Goal: Check status: Check status

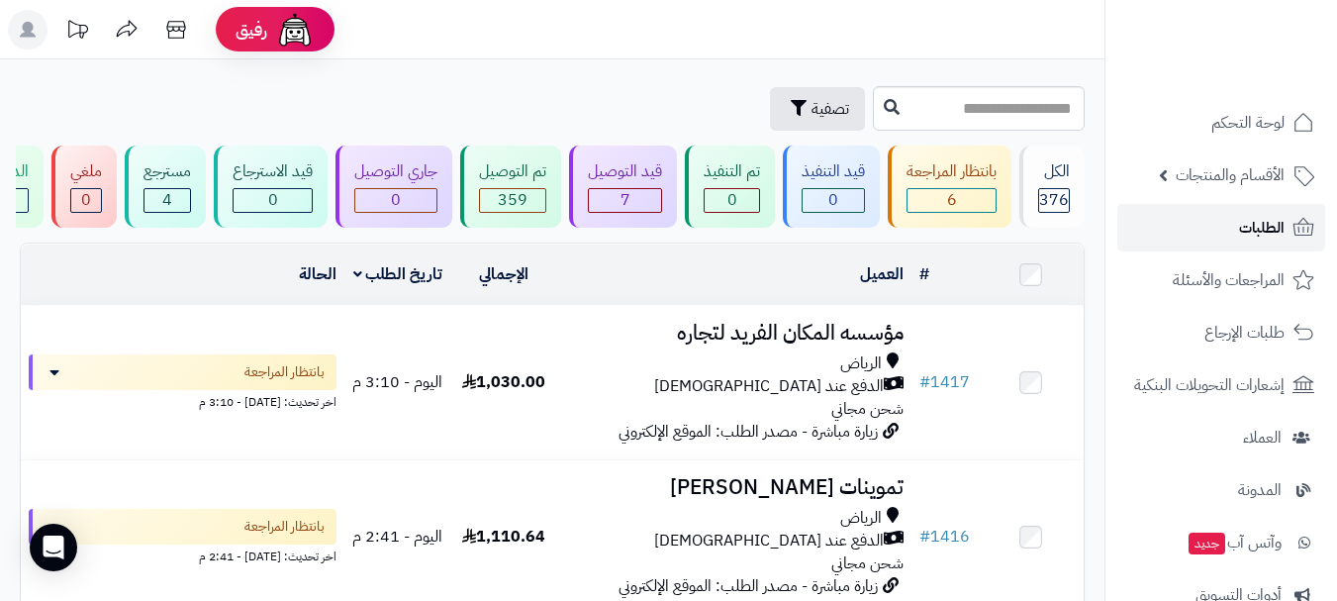
click at [1222, 224] on link "الطلبات" at bounding box center [1221, 227] width 208 height 47
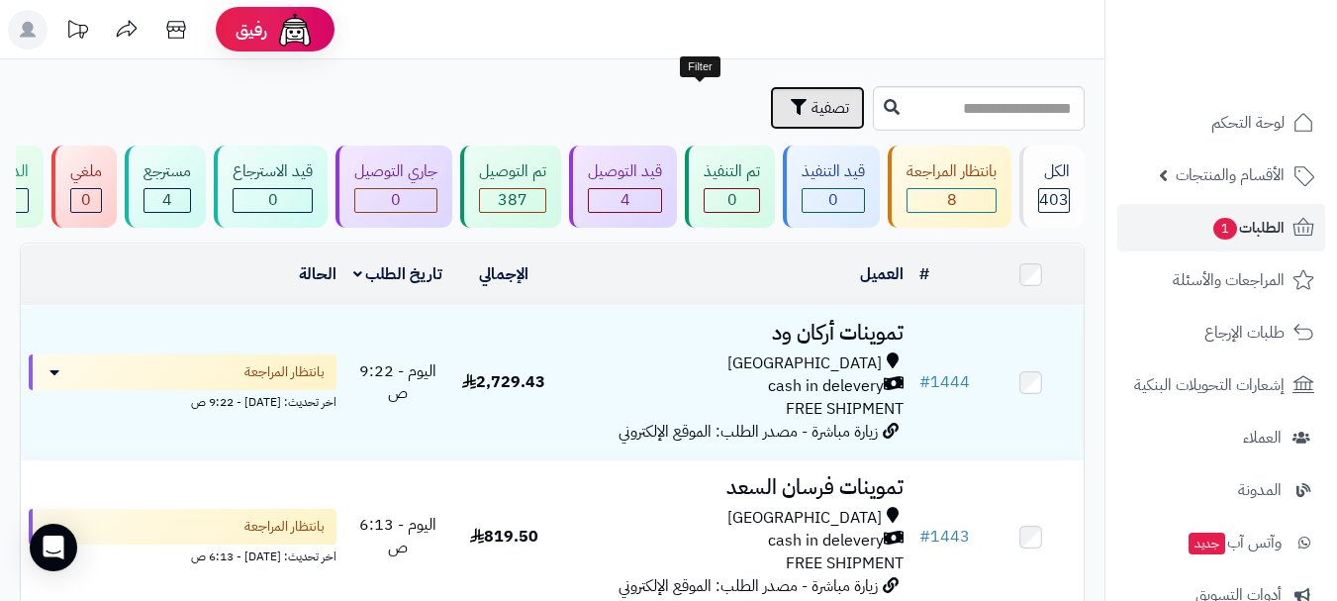
click at [770, 120] on button "تصفية" at bounding box center [817, 108] width 95 height 44
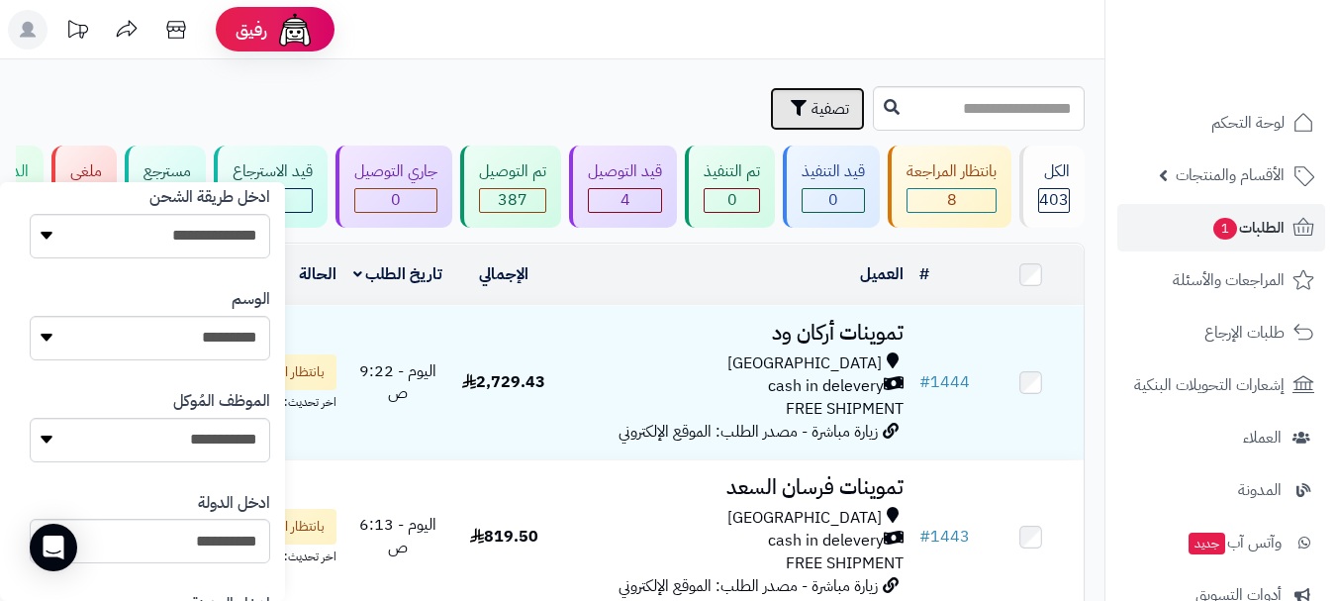
scroll to position [1088, 0]
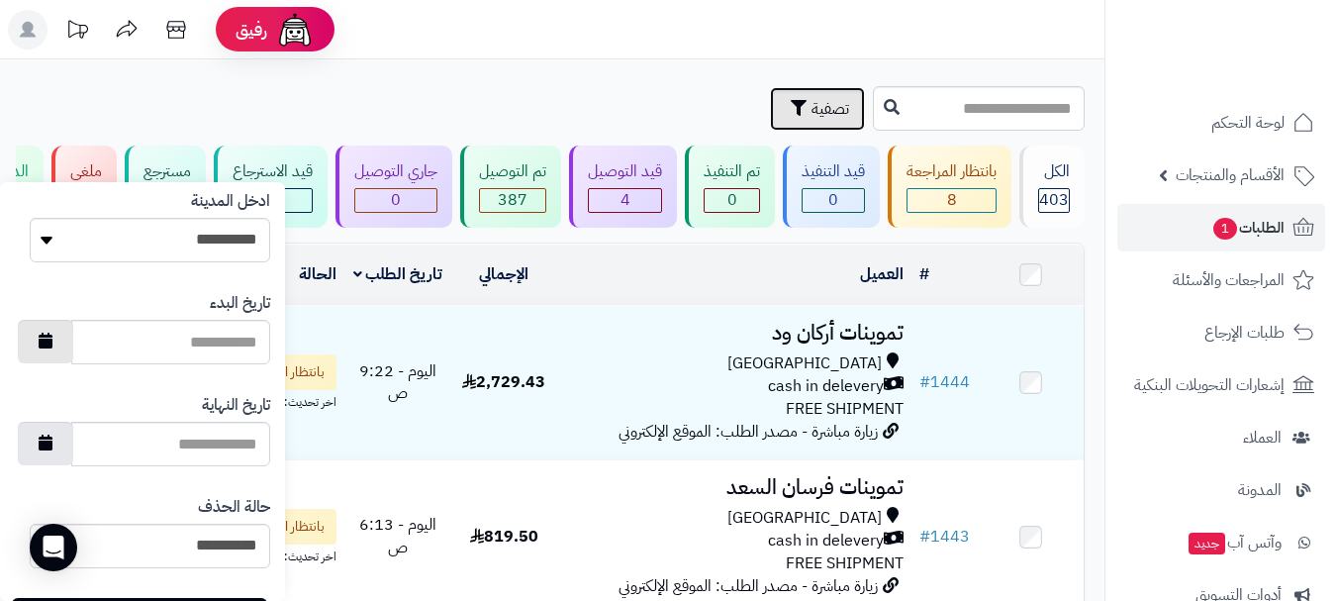
click at [52, 344] on icon "button" at bounding box center [46, 340] width 14 height 16
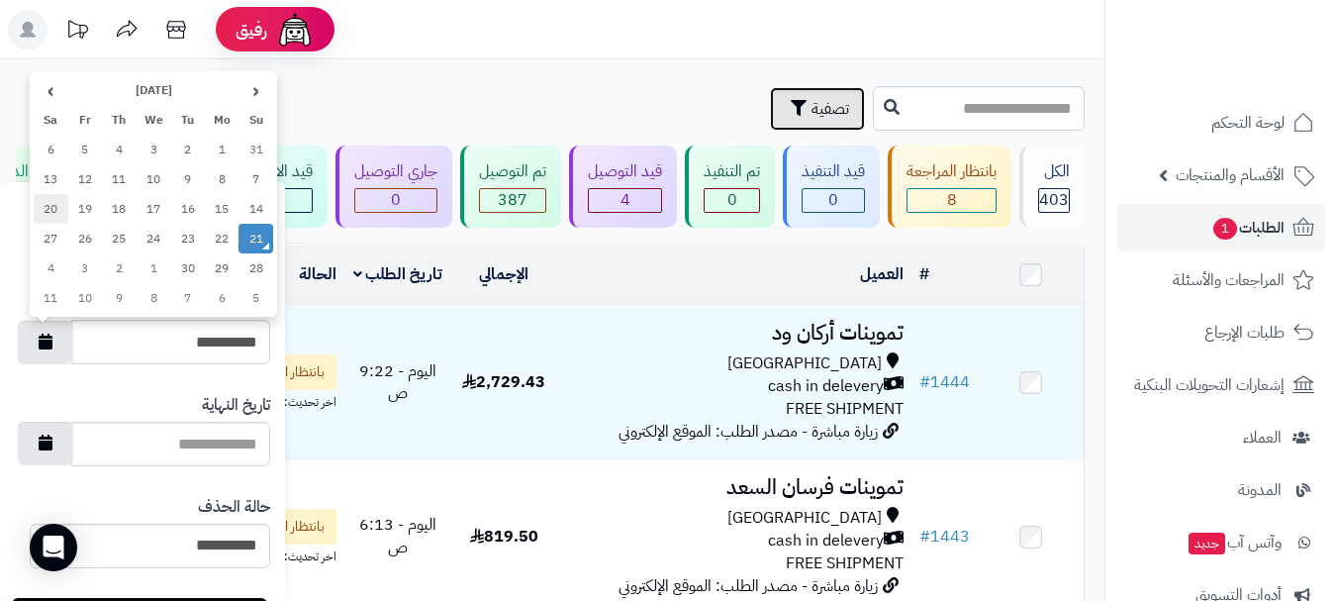
click at [55, 210] on td "20" at bounding box center [51, 209] width 35 height 30
type input "**********"
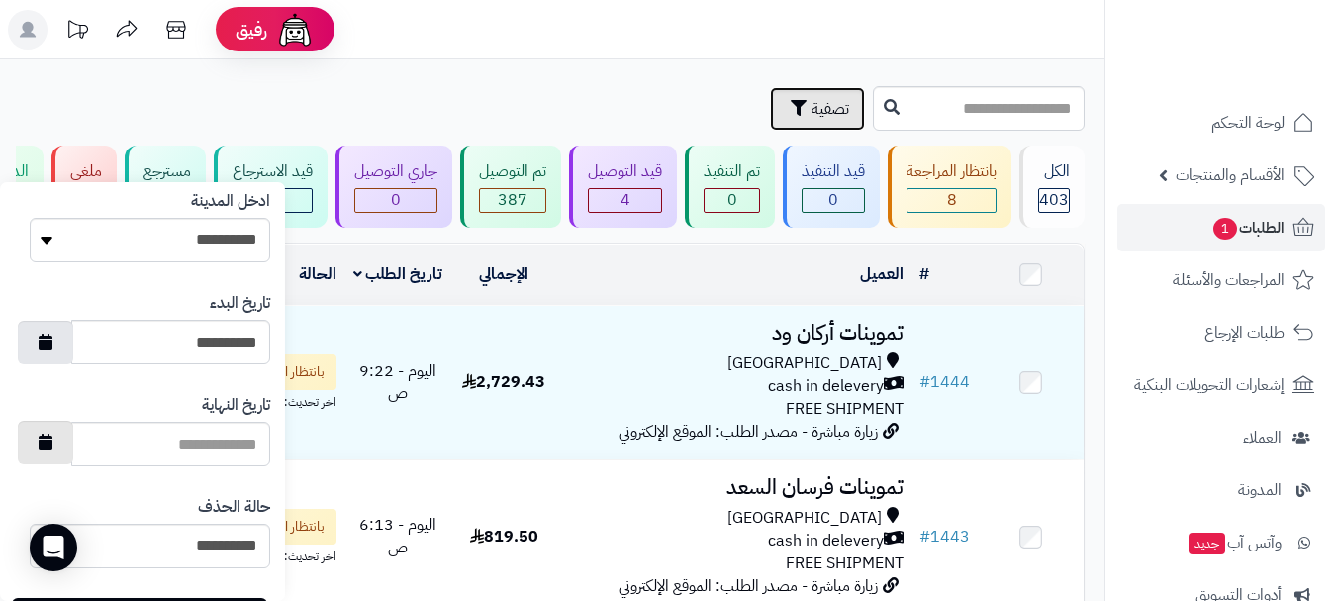
click at [52, 441] on icon "button" at bounding box center [46, 441] width 14 height 16
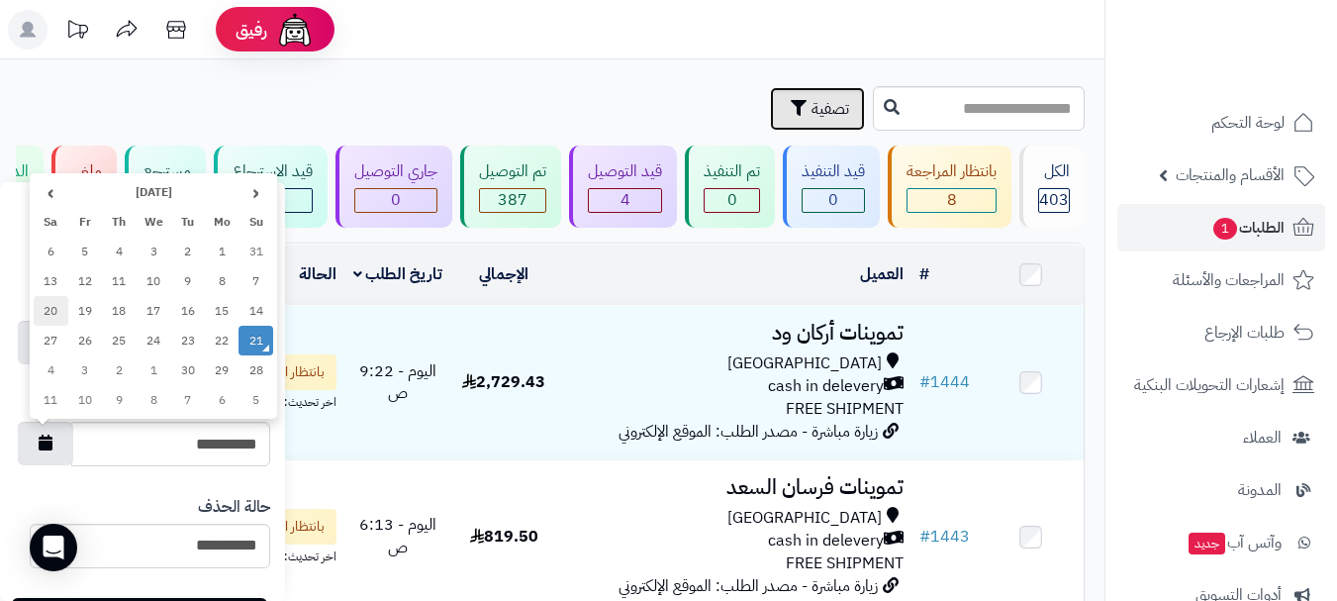
click at [54, 312] on td "20" at bounding box center [51, 311] width 35 height 30
type input "**********"
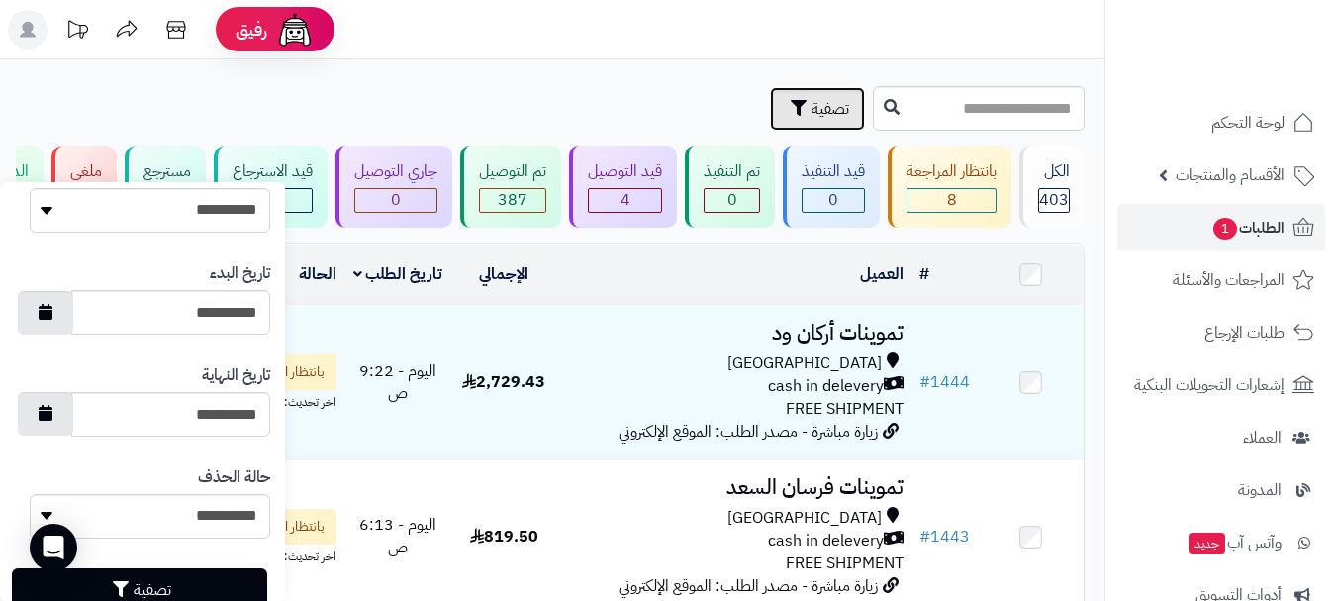
scroll to position [1175, 0]
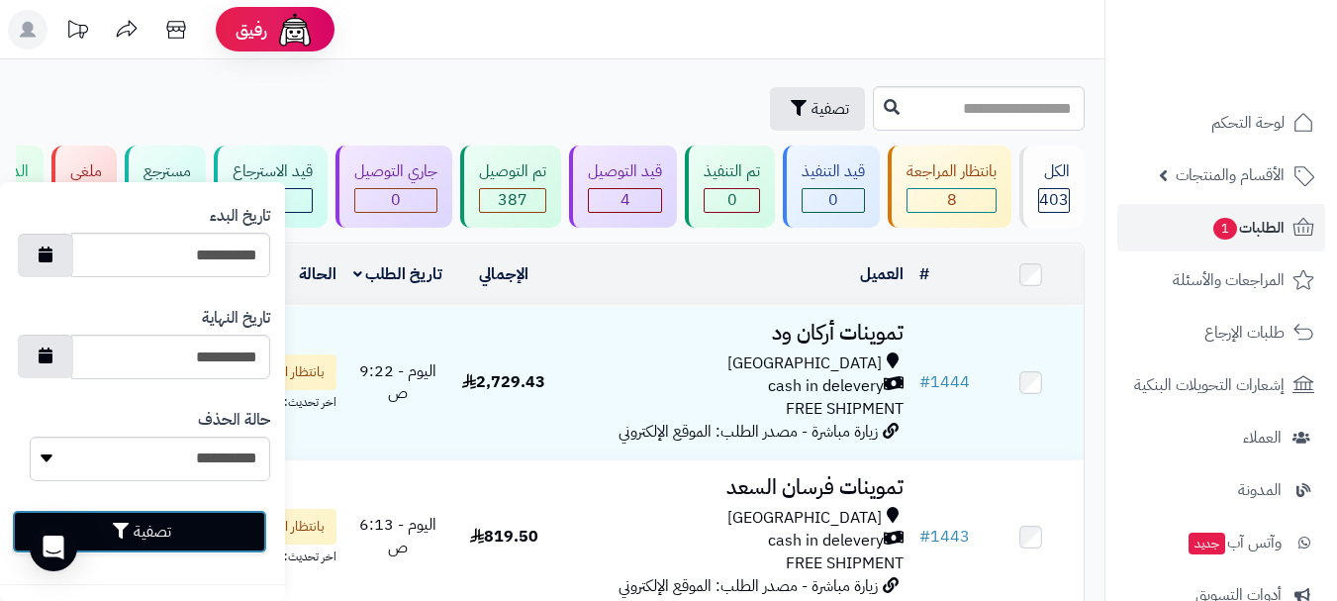
click at [146, 536] on button "تصفية" at bounding box center [139, 532] width 255 height 44
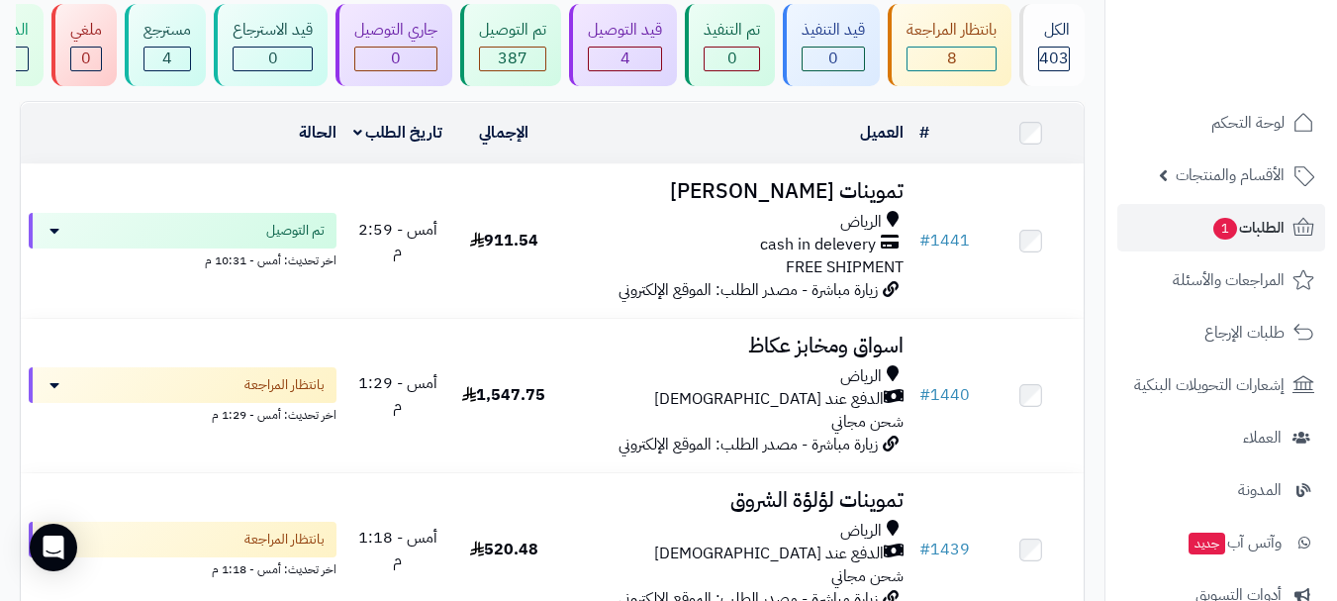
scroll to position [86, 0]
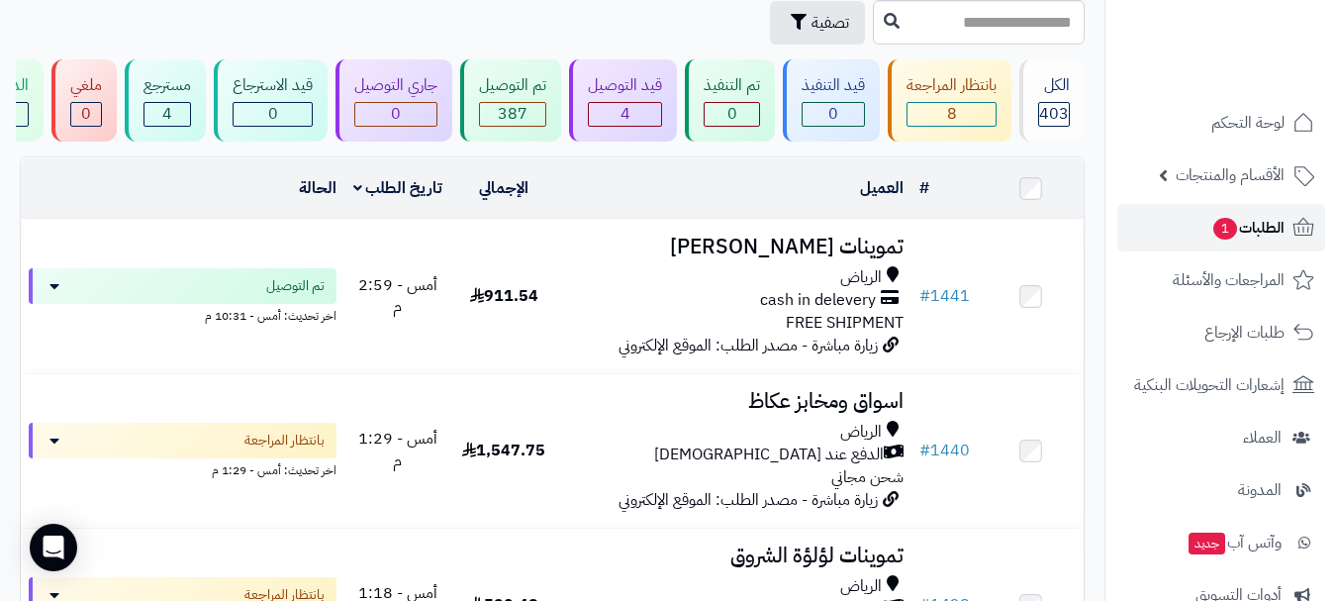
click at [1181, 225] on link "الطلبات 1" at bounding box center [1221, 227] width 208 height 47
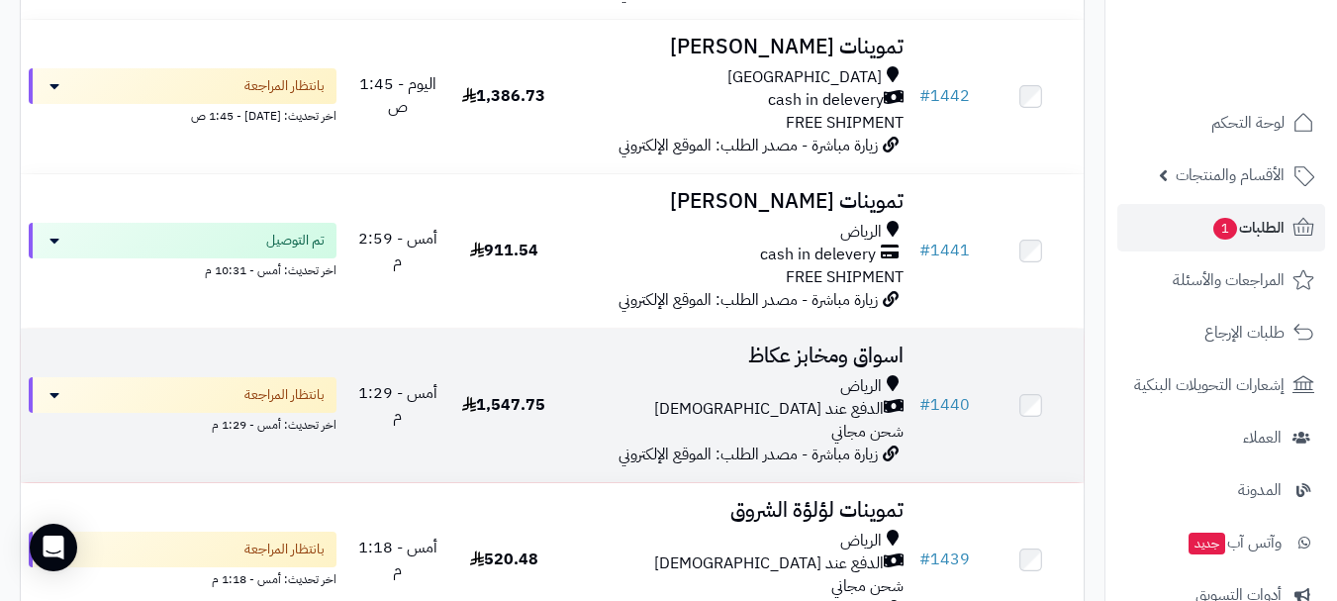
scroll to position [495, 0]
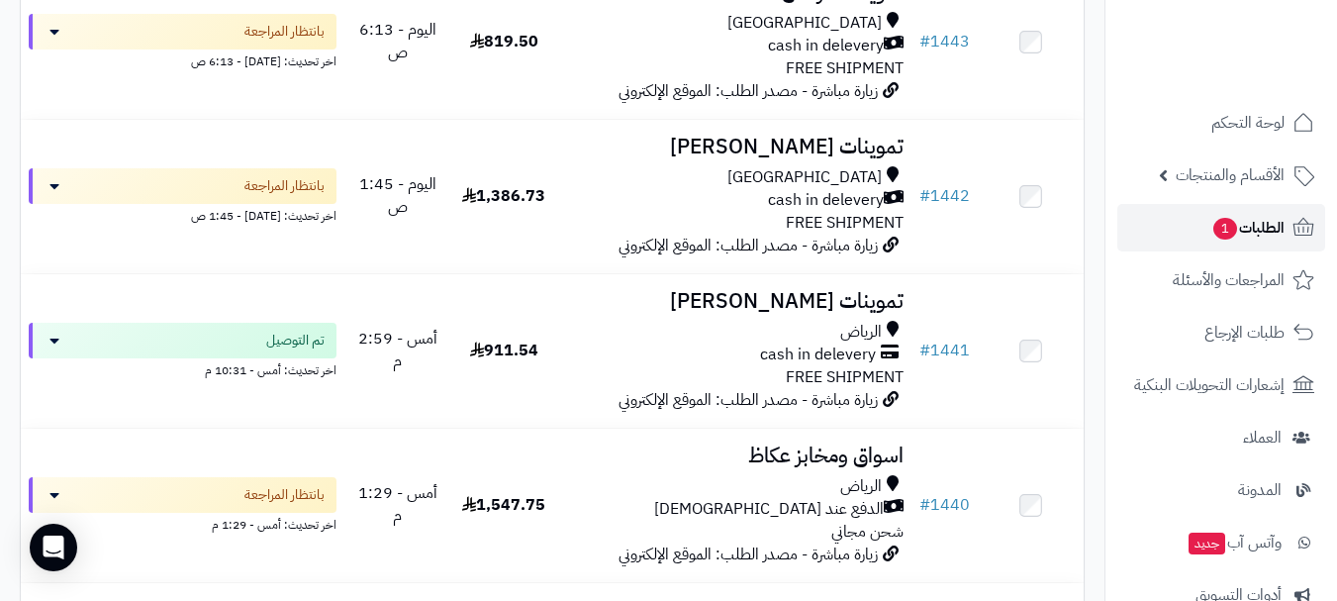
click at [1174, 246] on link "الطلبات 1" at bounding box center [1221, 227] width 208 height 47
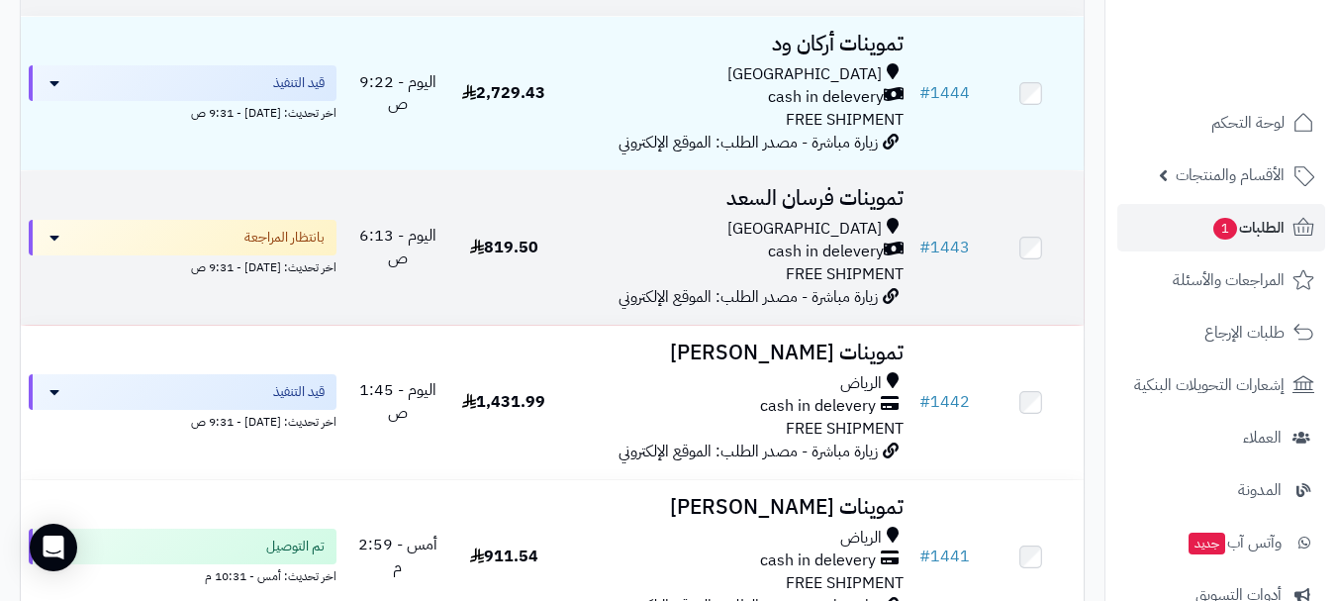
scroll to position [297, 0]
